Goal: Check status: Check status

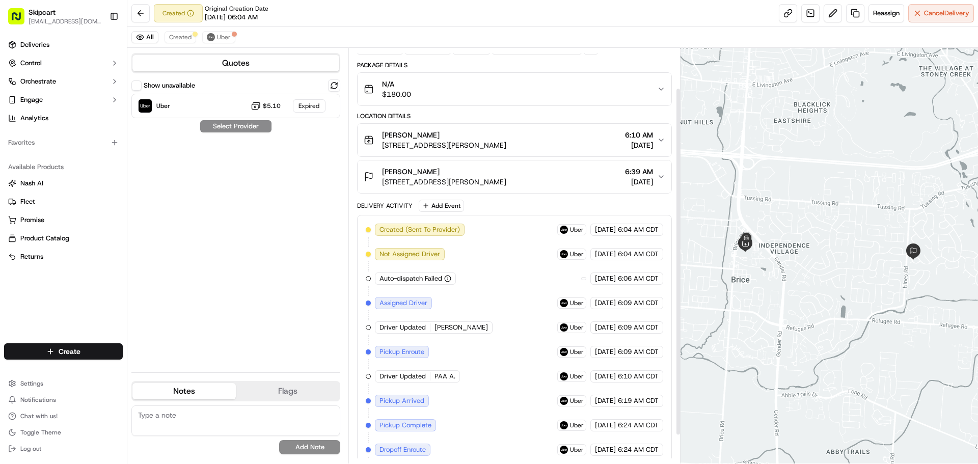
scroll to position [81, 0]
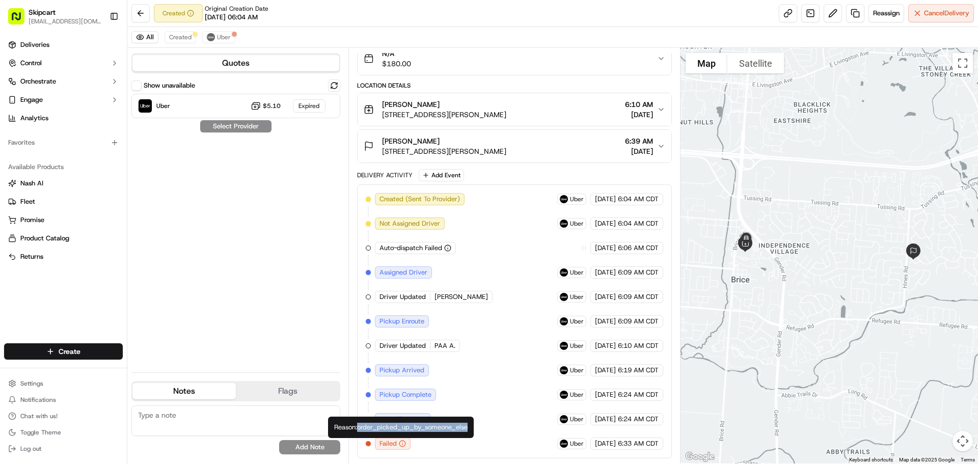
drag, startPoint x: 362, startPoint y: 429, endPoint x: 471, endPoint y: 427, distance: 109.0
click at [471, 427] on div "Reason: order_picked_up_by_someone_else Reason: order_picked_up_by_someone_else" at bounding box center [401, 427] width 146 height 21
copy div "order_picked_up_by_someone_else"
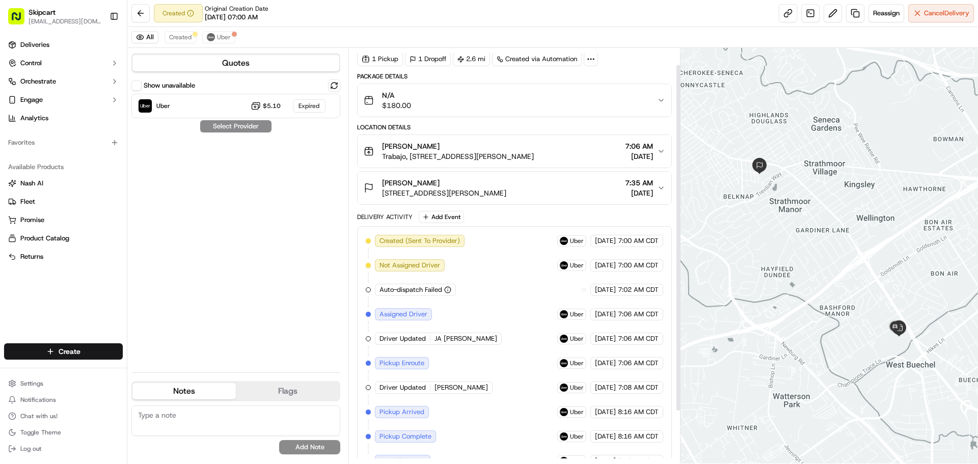
scroll to position [81, 0]
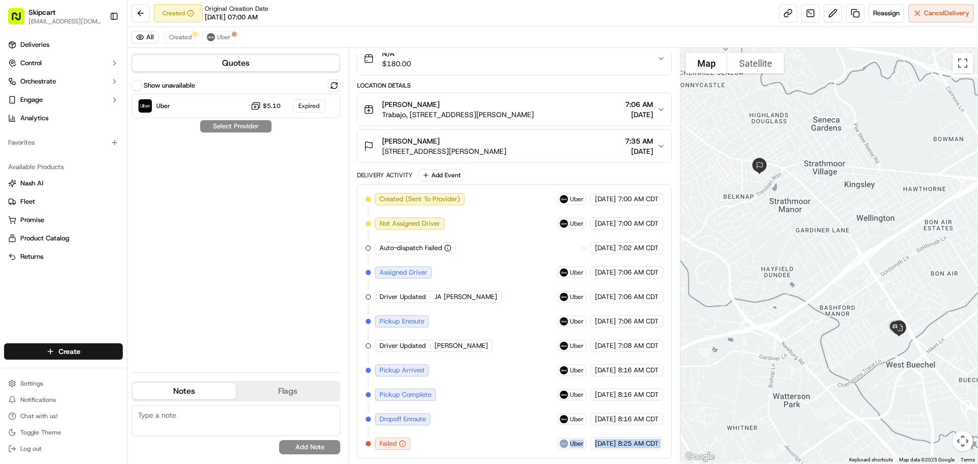
drag, startPoint x: 358, startPoint y: 428, endPoint x: 427, endPoint y: 443, distance: 70.8
drag, startPoint x: 434, startPoint y: 348, endPoint x: 469, endPoint y: 350, distance: 35.2
click at [469, 350] on div "Driver Updated Quincy D." at bounding box center [435, 346] width 120 height 12
copy span "Quincy D."
